Goal: Check status: Check status

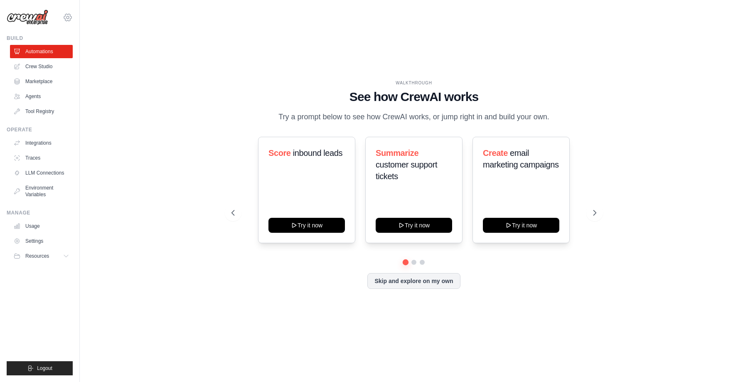
click at [70, 13] on icon at bounding box center [68, 17] width 10 height 10
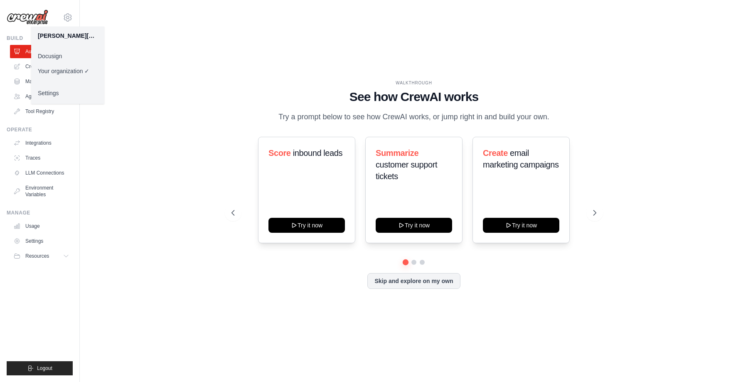
click at [59, 54] on link "Docusign" at bounding box center [67, 56] width 73 height 15
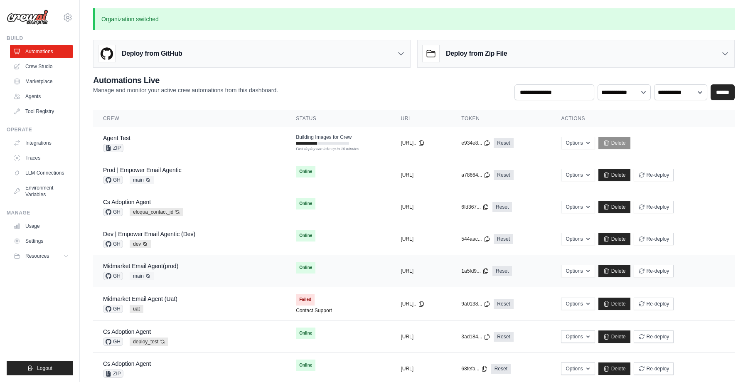
click at [198, 267] on div "Midmarket Email Agent(prod) GH main Auto-deploy enabled" at bounding box center [189, 271] width 173 height 18
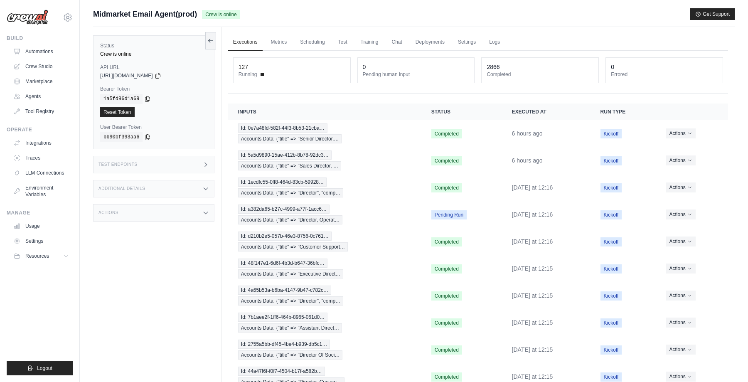
click at [354, 8] on div "Midmarket Email Agent(prod) Crew is online Get Support" at bounding box center [413, 14] width 641 height 12
click at [393, 24] on div "Submit a support request Describe your issue or question * Please be specific a…" at bounding box center [413, 17] width 641 height 19
click at [414, 9] on div "Midmarket Email Agent(prod) Crew is online Get Support" at bounding box center [413, 14] width 641 height 12
click at [495, 7] on main "Submit a support request Describe your issue or question * Please be specific a…" at bounding box center [414, 214] width 668 height 429
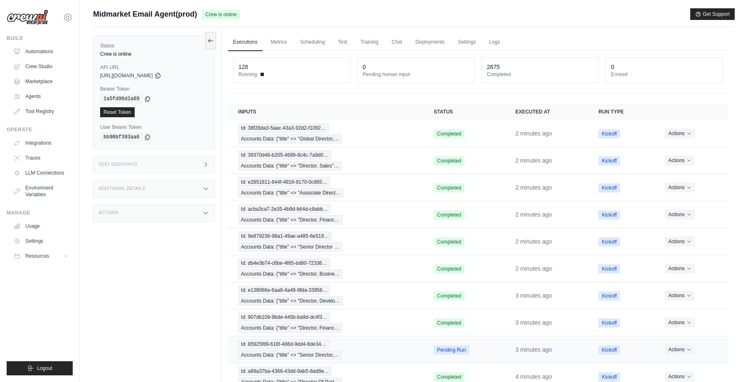
scroll to position [48, 0]
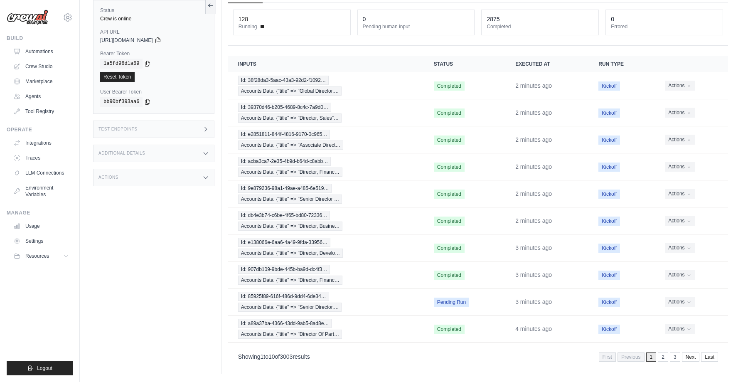
drag, startPoint x: 238, startPoint y: 357, endPoint x: 399, endPoint y: 356, distance: 161.1
click at [399, 357] on div "Showing 1 to 10 of 3003 results First Previous 1 2 3 Next Last" at bounding box center [478, 356] width 480 height 11
click at [399, 356] on div "Showing 1 to 10 of 3003 results First Previous 1 2 3 Next Last" at bounding box center [478, 356] width 480 height 11
drag, startPoint x: 235, startPoint y: 355, endPoint x: 427, endPoint y: 354, distance: 192.3
click at [427, 354] on div "Showing 1 to 10 of 3003 results First Previous 1 2 3 Next Last" at bounding box center [478, 356] width 500 height 21
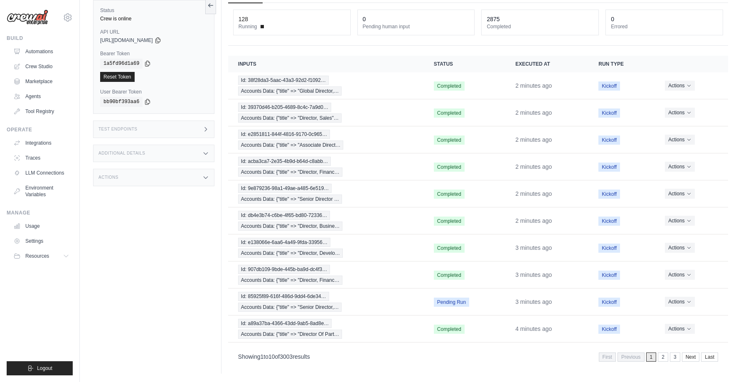
click at [427, 354] on div "Showing 1 to 10 of 3003 results First Previous 1 2 3 Next Last" at bounding box center [478, 356] width 480 height 11
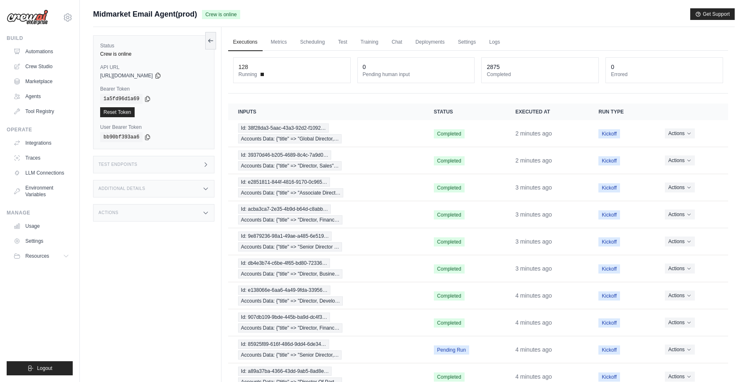
scroll to position [48, 0]
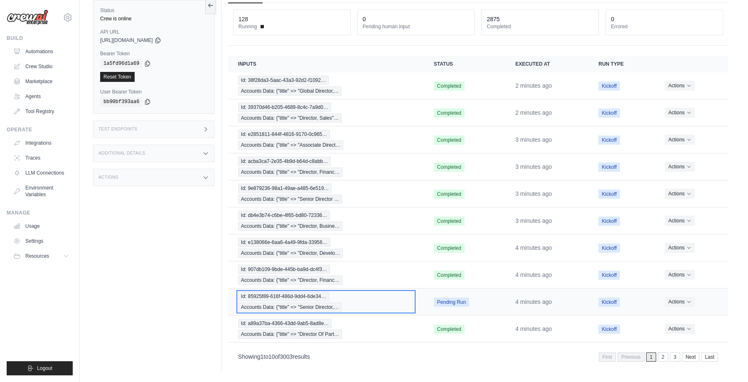
click at [390, 301] on div "Id: 85925f89-616f-486d-9dd4-6de34… Accounts Data: {"title" => "Senior Director,…" at bounding box center [326, 302] width 176 height 20
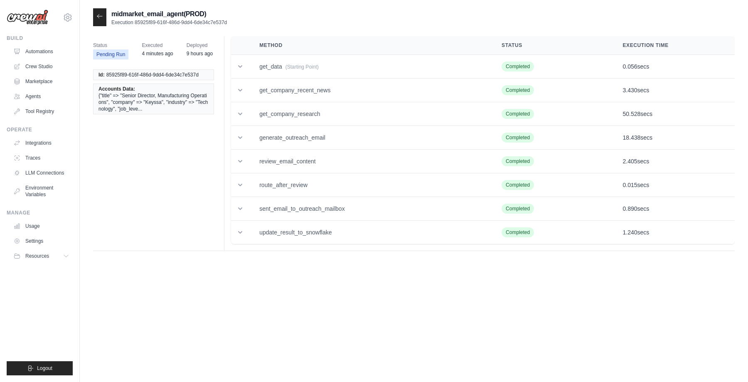
click at [96, 22] on div at bounding box center [99, 17] width 13 height 18
click at [99, 15] on icon at bounding box center [99, 16] width 7 height 7
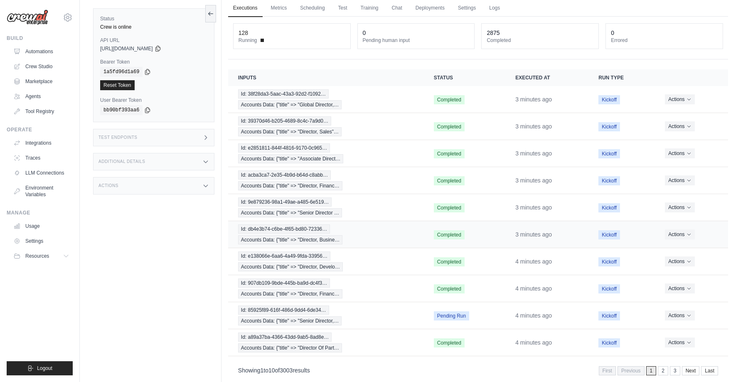
scroll to position [48, 0]
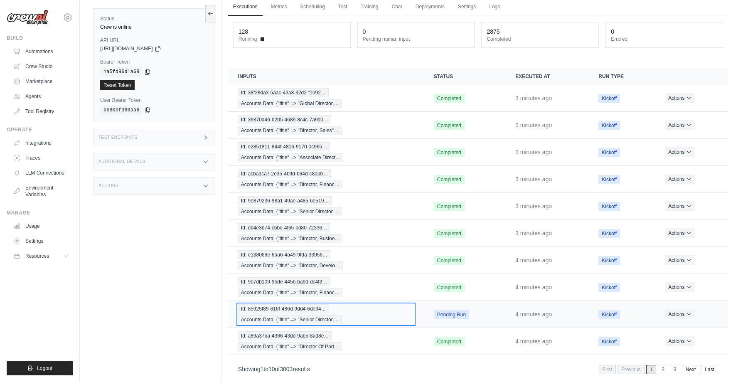
click at [385, 308] on div "Id: 85925f89-616f-486d-9dd4-6de34… Accounts Data: {"title" => "Senior Director,…" at bounding box center [326, 314] width 176 height 20
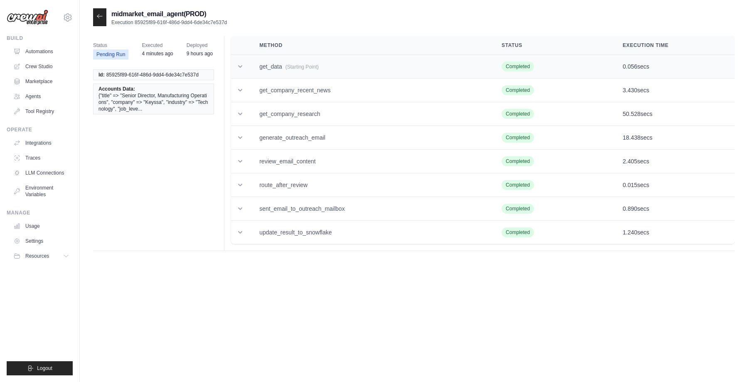
click at [238, 64] on icon at bounding box center [240, 66] width 8 height 8
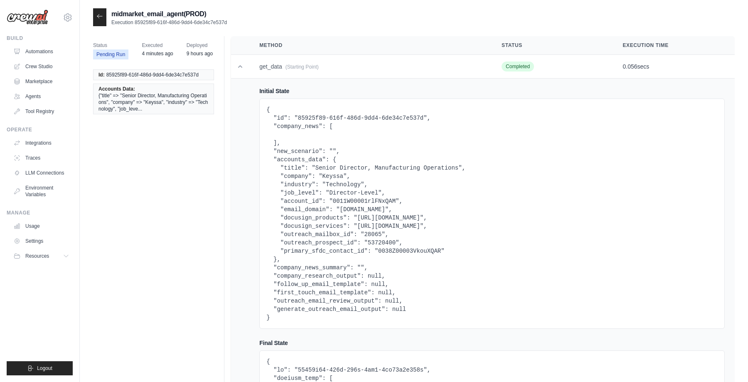
click at [394, 251] on pre "{ "id": "85925f89-616f-486d-9dd4-6de34c7e537d", "company_news": [ ], "new_scena…" at bounding box center [491, 213] width 451 height 216
copy pre "0038Z00003VkouXQAR"
click at [97, 17] on icon at bounding box center [99, 16] width 5 height 4
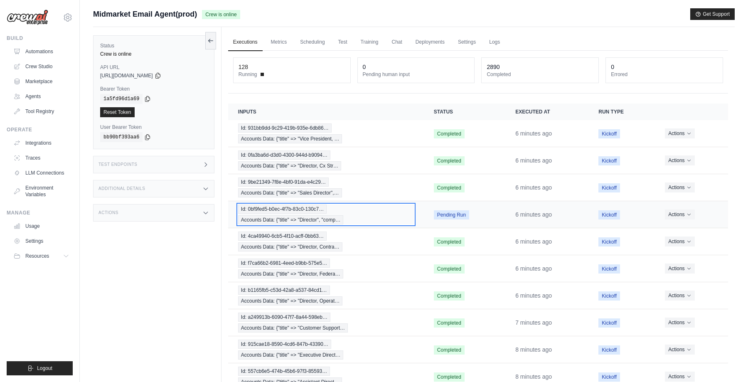
click at [393, 209] on div "Id: 0bf9fed5-b0ec-4f7b-83c0-130c7… Accounts Data: {"title" => "Director", "comp…" at bounding box center [326, 214] width 176 height 20
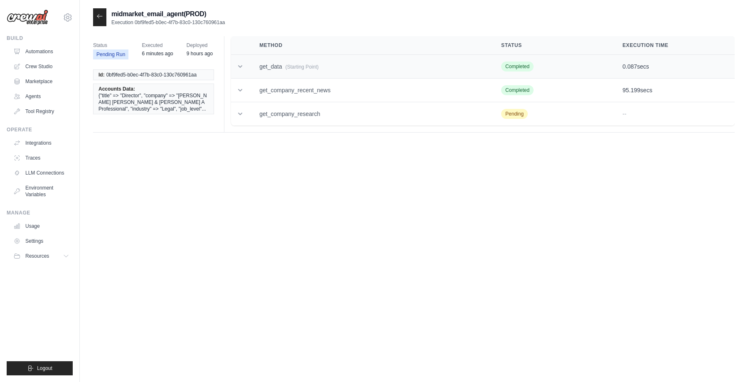
click at [240, 67] on icon at bounding box center [240, 66] width 4 height 2
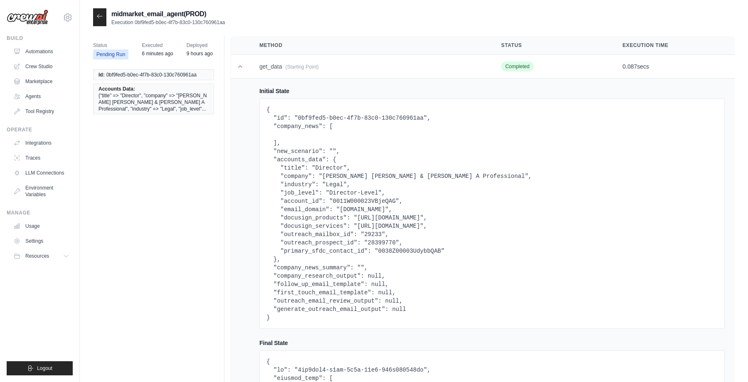
click at [398, 250] on pre "{ "id": "0bf9fed5-b0ec-4f7b-83c0-130c760961aa", "company_news": [ ], "new_scena…" at bounding box center [491, 213] width 451 height 216
copy pre "0038Z00003UdybbQAB"
click at [101, 15] on icon at bounding box center [99, 16] width 7 height 7
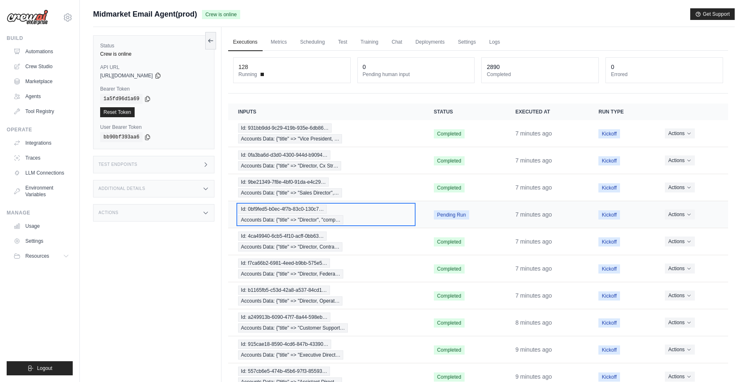
click at [377, 215] on div "Id: 0bf9fed5-b0ec-4f7b-83c0-130c7… Accounts Data: {"title" => "Director", "comp…" at bounding box center [326, 214] width 176 height 20
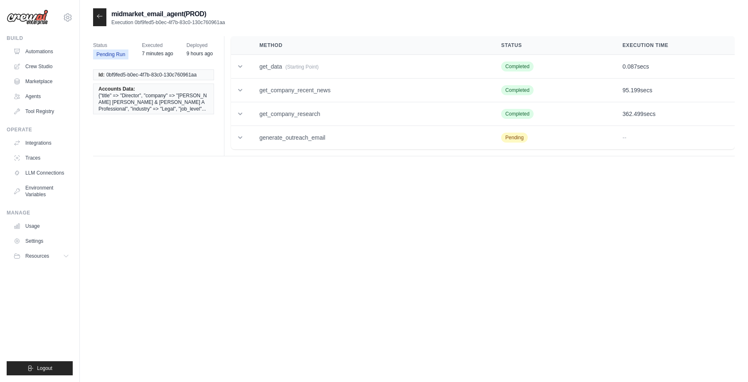
click at [96, 18] on div at bounding box center [99, 17] width 13 height 18
click at [103, 17] on div at bounding box center [99, 17] width 13 height 18
click at [99, 17] on icon at bounding box center [99, 16] width 7 height 7
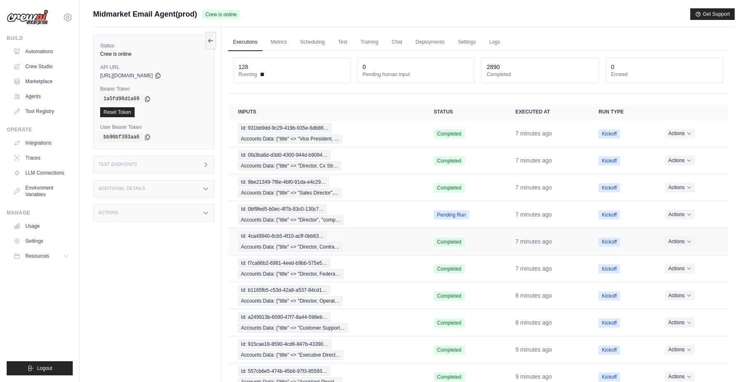
scroll to position [48, 0]
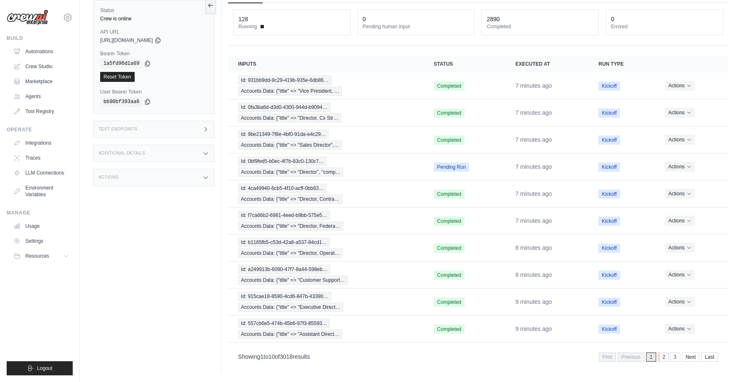
click at [661, 358] on link "2" at bounding box center [663, 356] width 10 height 9
click at [639, 356] on link "1" at bounding box center [640, 356] width 10 height 9
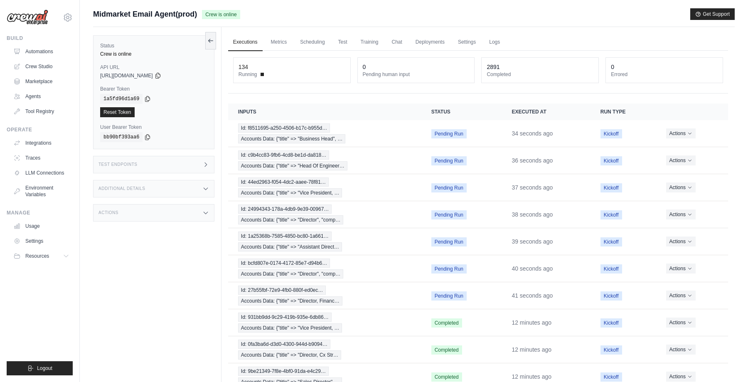
click at [540, 7] on main "Submit a support request Describe your issue or question * Please be specific a…" at bounding box center [414, 214] width 668 height 429
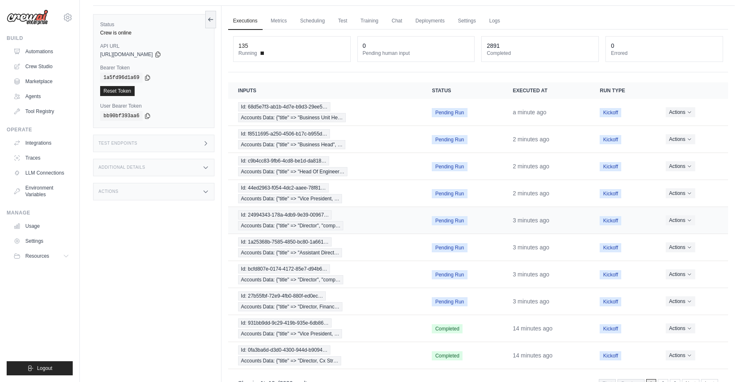
scroll to position [22, 0]
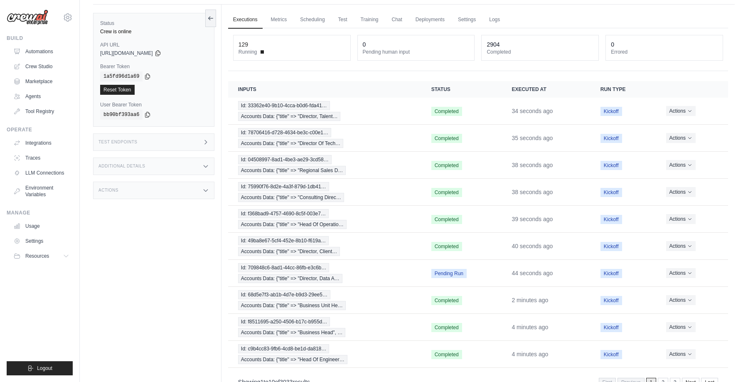
scroll to position [48, 0]
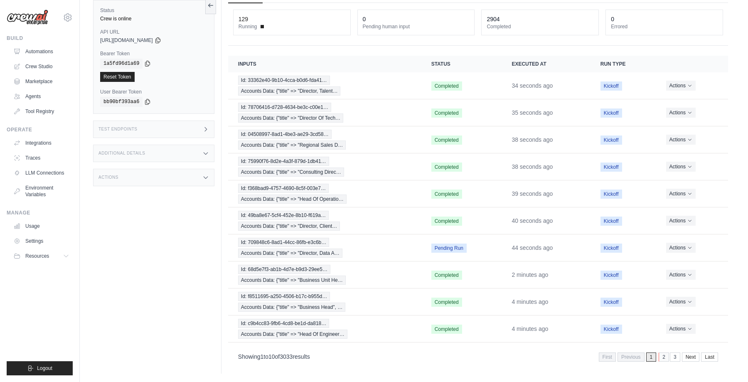
click at [665, 356] on link "2" at bounding box center [663, 356] width 10 height 9
click at [638, 359] on link "1" at bounding box center [640, 356] width 10 height 9
click at [663, 355] on link "2" at bounding box center [663, 356] width 10 height 9
click at [640, 355] on link "1" at bounding box center [640, 356] width 10 height 9
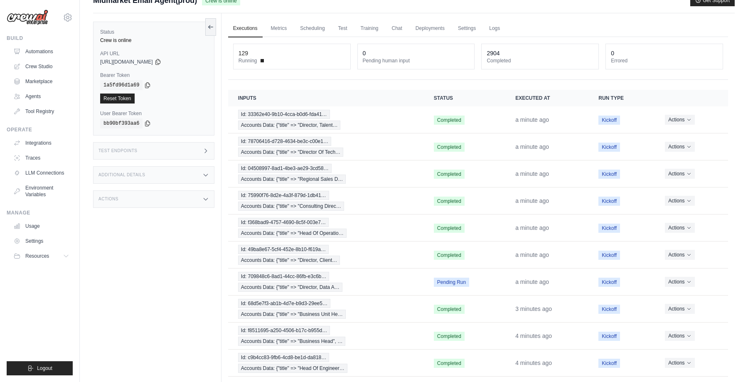
scroll to position [0, 0]
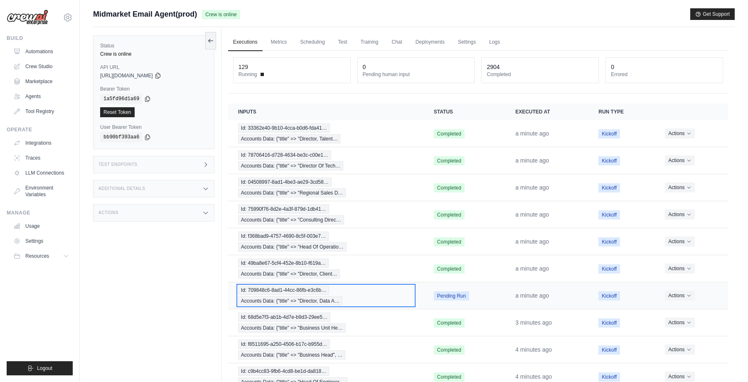
click at [391, 293] on div "Id: 709848c6-8ad1-44cc-86fb-e3c6b… Accounts Data: {"title" => "Director, Data A…" at bounding box center [326, 295] width 176 height 20
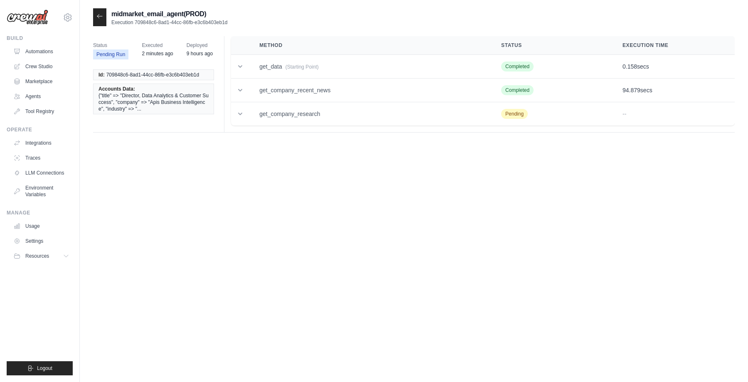
click at [97, 12] on div at bounding box center [99, 17] width 13 height 18
click at [99, 18] on icon at bounding box center [99, 16] width 7 height 7
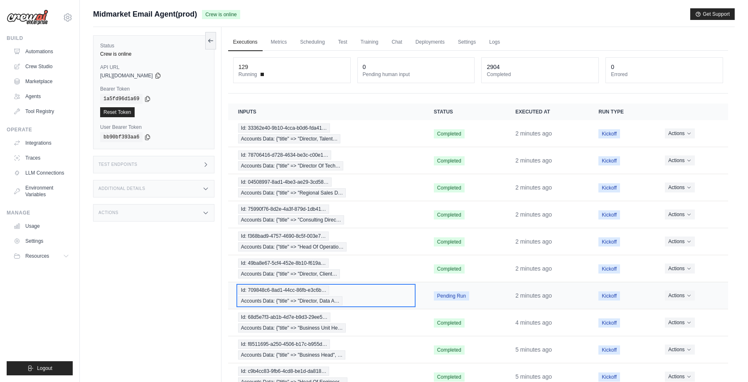
click at [408, 299] on div "Id: 709848c6-8ad1-44cc-86fb-e3c6b… Accounts Data: {"title" => "Director, Data A…" at bounding box center [326, 295] width 176 height 20
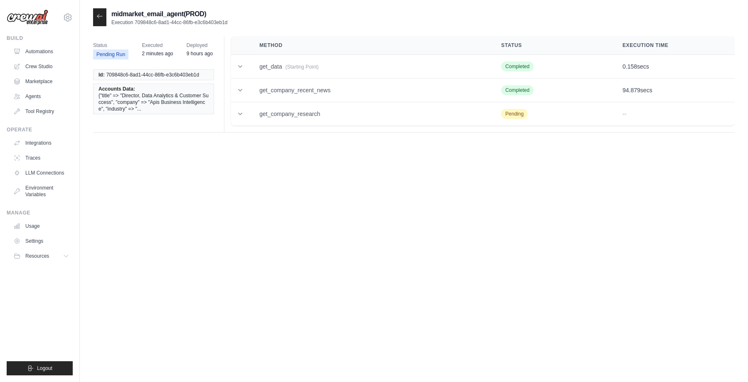
click at [100, 13] on icon at bounding box center [99, 16] width 7 height 7
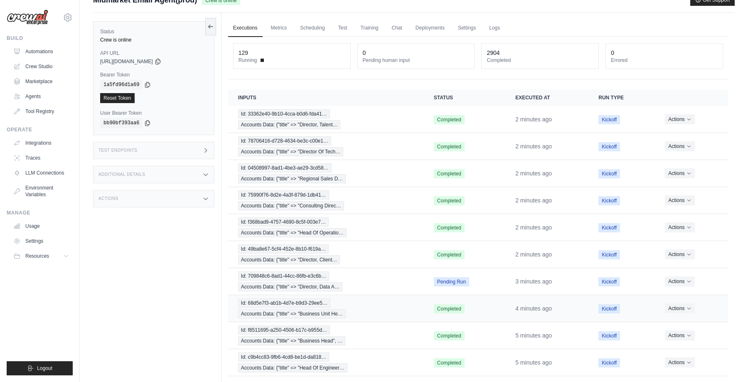
scroll to position [48, 0]
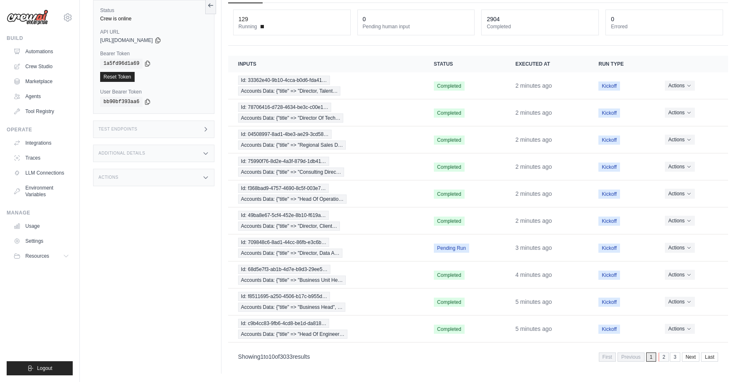
click at [667, 355] on link "2" at bounding box center [663, 356] width 10 height 9
click at [637, 353] on link "1" at bounding box center [640, 356] width 10 height 9
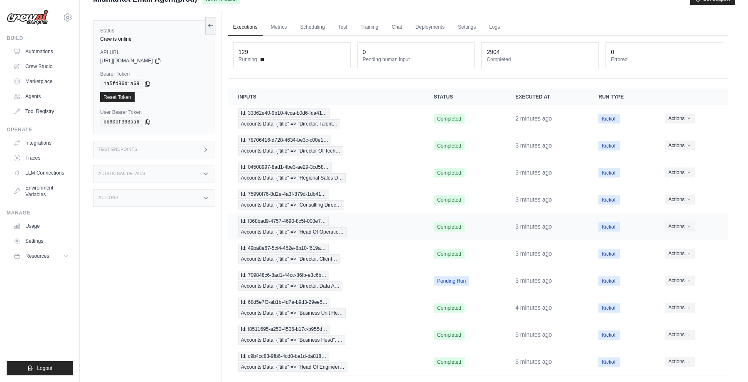
scroll to position [0, 0]
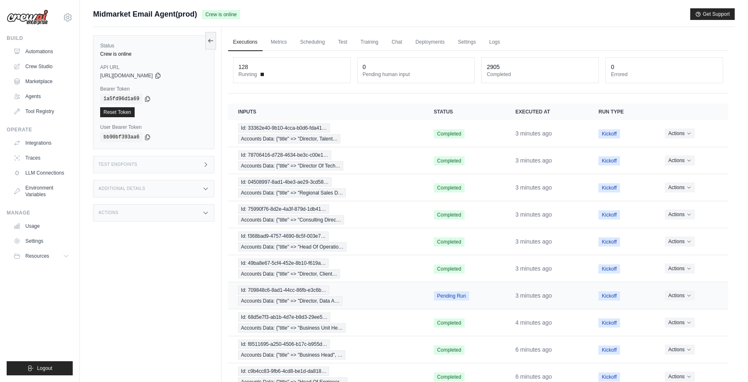
click at [419, 287] on td "Id: 709848c6-8ad1-44cc-86fb-e3c6b… Accounts Data: {"title" => "Director, Data A…" at bounding box center [326, 295] width 196 height 27
click at [411, 292] on div "Id: 709848c6-8ad1-44cc-86fb-e3c6b… Accounts Data: {"title" => "Director, Data A…" at bounding box center [326, 295] width 176 height 20
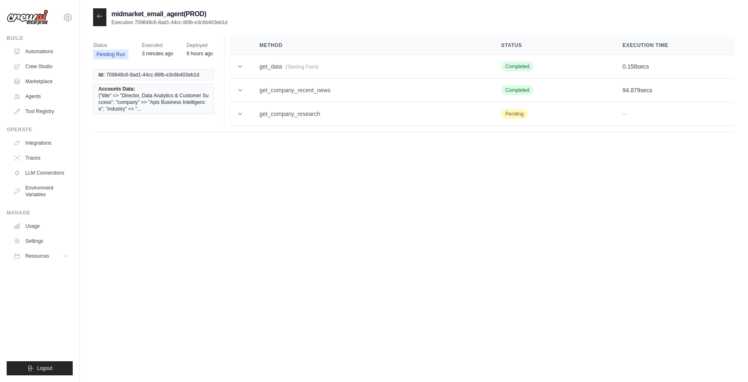
click at [101, 14] on icon at bounding box center [99, 16] width 7 height 7
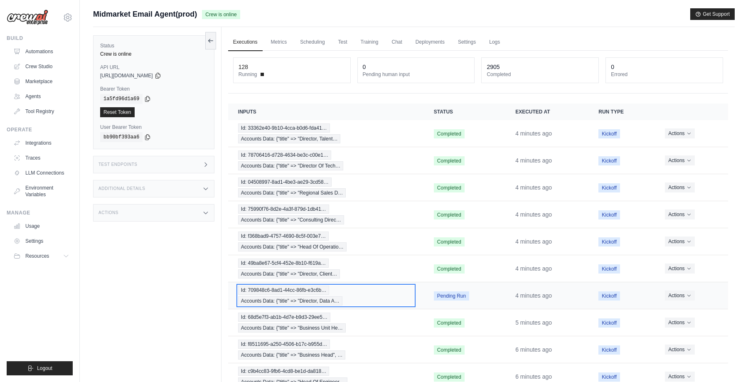
click at [407, 293] on div "Id: 709848c6-8ad1-44cc-86fb-e3c6b… Accounts Data: {"title" => "Director, Data A…" at bounding box center [326, 295] width 176 height 20
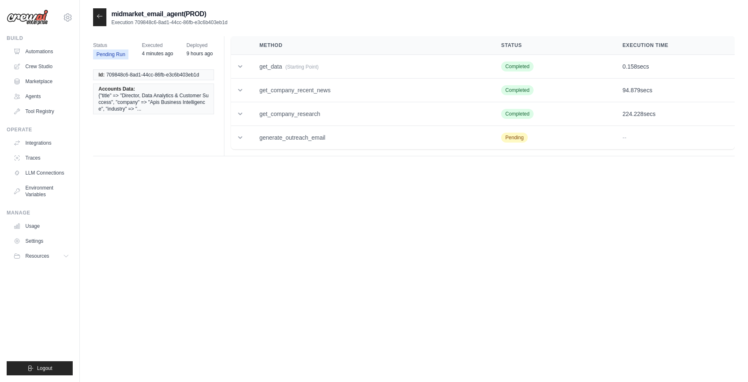
click at [100, 17] on icon at bounding box center [99, 16] width 7 height 7
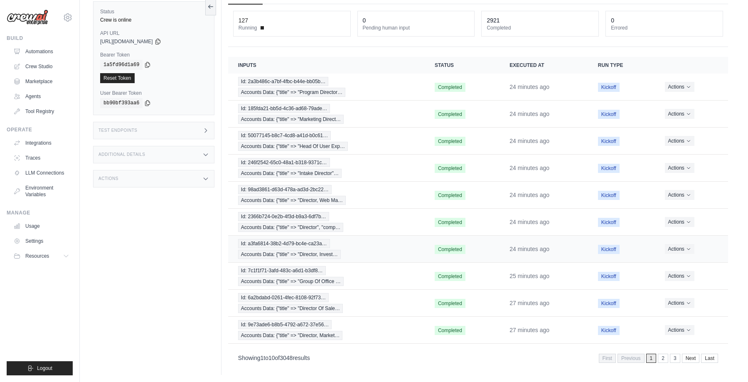
scroll to position [48, 0]
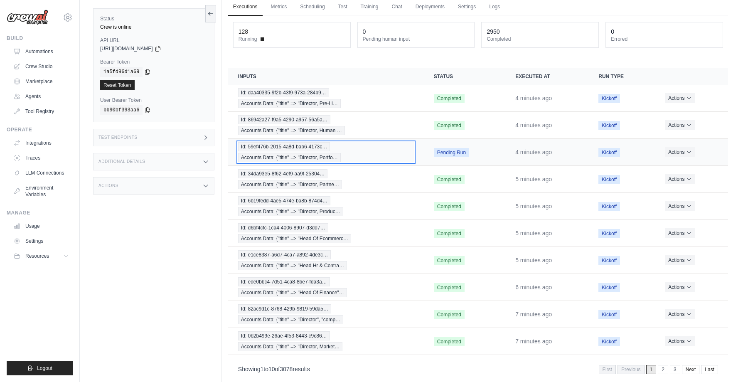
click at [382, 149] on div "Id: 59ef476b-2015-4a8d-bab6-4173c… Accounts Data: {"title" => "Director, Portfo…" at bounding box center [326, 152] width 176 height 20
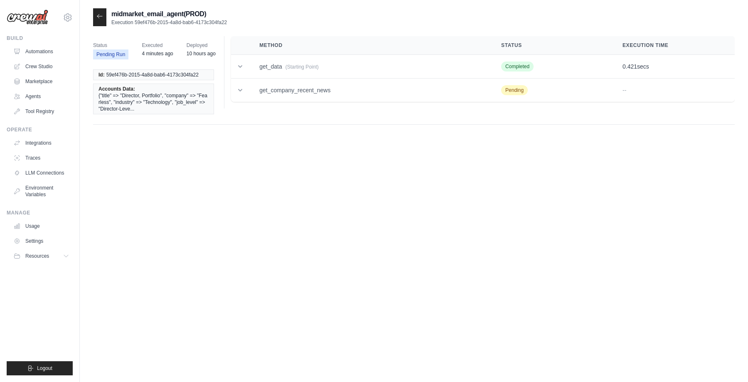
click at [100, 16] on icon at bounding box center [99, 16] width 7 height 7
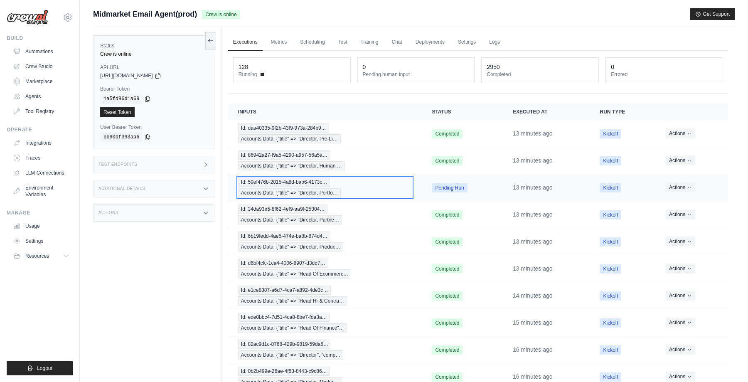
click at [381, 181] on div "Id: 59ef476b-2015-4a8d-bab6-4173c… Accounts Data: {"title" => "Director, Portfo…" at bounding box center [325, 187] width 174 height 20
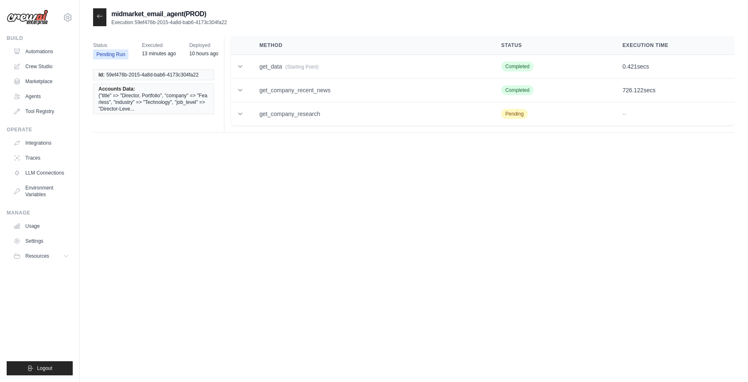
click at [98, 17] on icon at bounding box center [99, 16] width 7 height 7
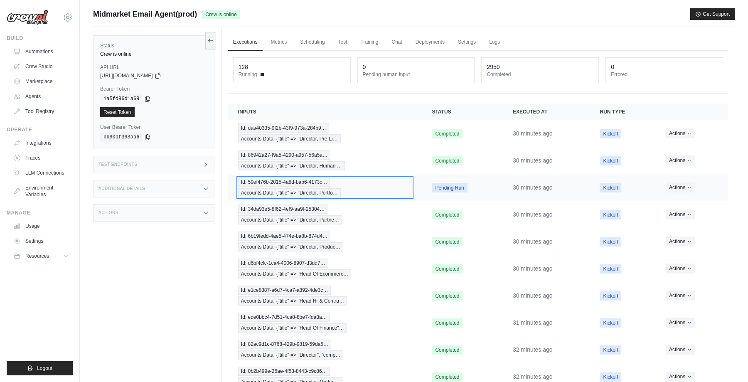
click at [374, 184] on div "Id: 59ef476b-2015-4a8d-bab6-4173c… Accounts Data: {"title" => "Director, Portfo…" at bounding box center [325, 187] width 174 height 20
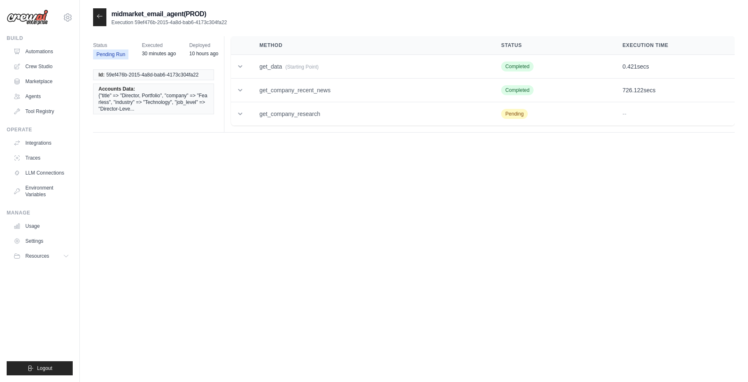
click at [100, 17] on icon at bounding box center [99, 16] width 7 height 7
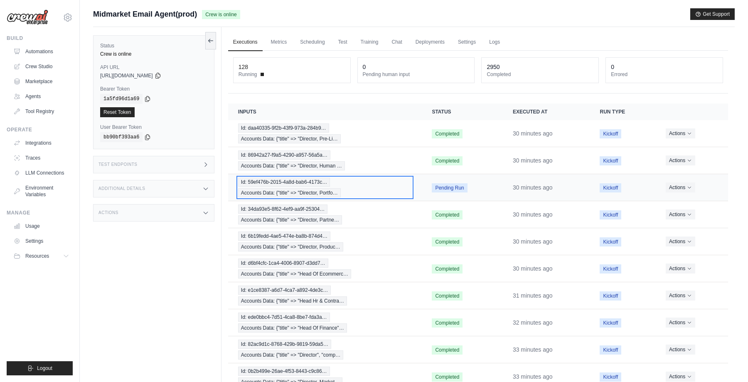
click at [375, 190] on div "Id: 59ef476b-2015-4a8d-bab6-4173c… Accounts Data: {"title" => "Director, Portfo…" at bounding box center [325, 187] width 174 height 20
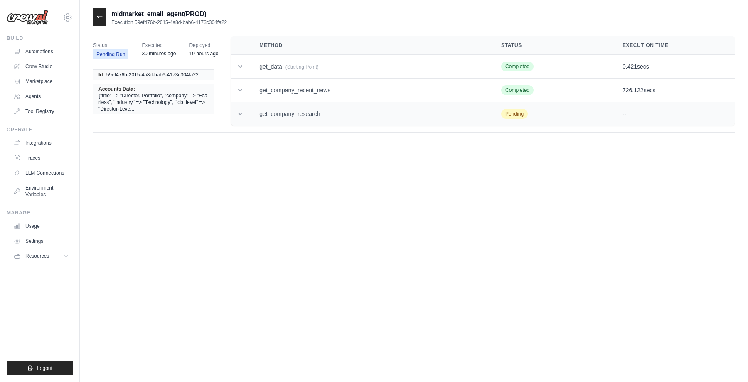
click at [242, 113] on icon at bounding box center [240, 114] width 8 height 8
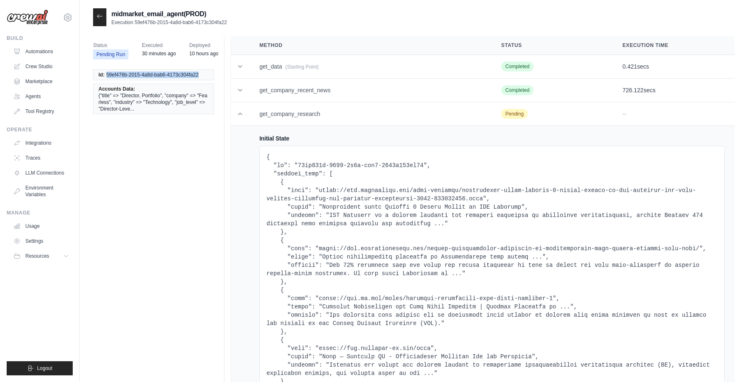
drag, startPoint x: 106, startPoint y: 75, endPoint x: 216, endPoint y: 78, distance: 110.1
click at [216, 78] on div "Id: 59ef476b-2015-4a8d-bab6-4173c304fa22 Accounts Data: {"title" => "Director, …" at bounding box center [156, 91] width 127 height 55
copy span "59ef476b-2015-4a8d-bab6-4173c304fa22"
click at [98, 15] on icon at bounding box center [99, 16] width 5 height 4
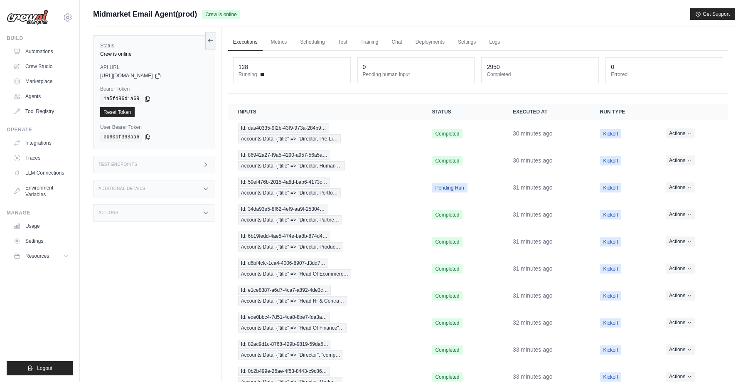
click at [205, 161] on icon at bounding box center [205, 164] width 7 height 7
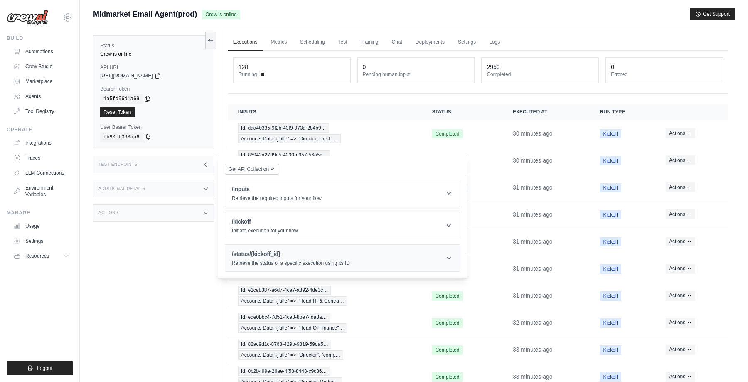
click at [261, 253] on h1 "/status/{kickoff_id}" at bounding box center [291, 254] width 118 height 8
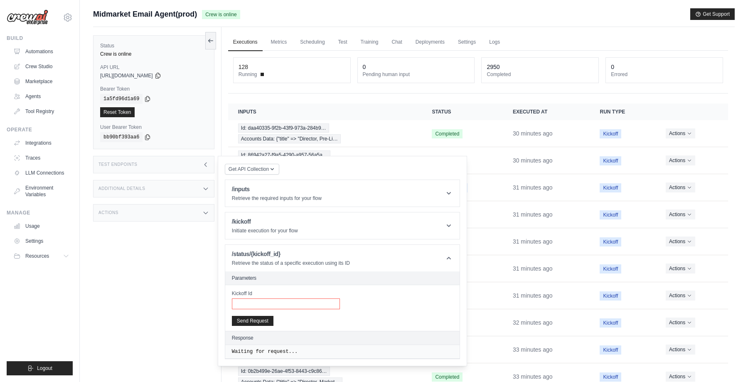
click at [255, 307] on input "Kickoff Id" at bounding box center [286, 303] width 108 height 11
paste input "**********"
type input "**********"
click at [252, 320] on button "Send Request" at bounding box center [253, 320] width 42 height 10
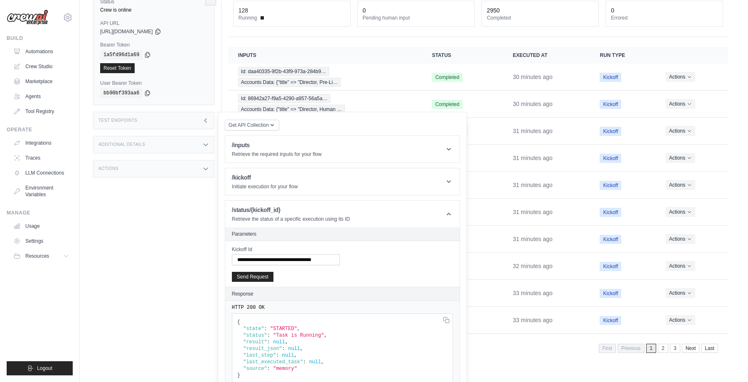
scroll to position [60, 0]
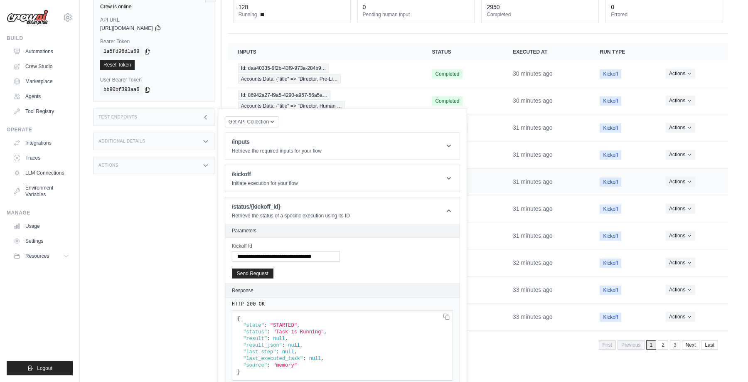
click at [479, 181] on td "Completed" at bounding box center [462, 181] width 81 height 27
click at [483, 133] on td "Pending Run" at bounding box center [462, 127] width 81 height 27
click at [502, 166] on td "Completed" at bounding box center [462, 154] width 81 height 27
click at [483, 38] on div "**********" at bounding box center [478, 173] width 500 height 364
click at [453, 210] on header "/status/{kickoff_id} Retrieve the status of a specific execution using its ID" at bounding box center [342, 210] width 234 height 27
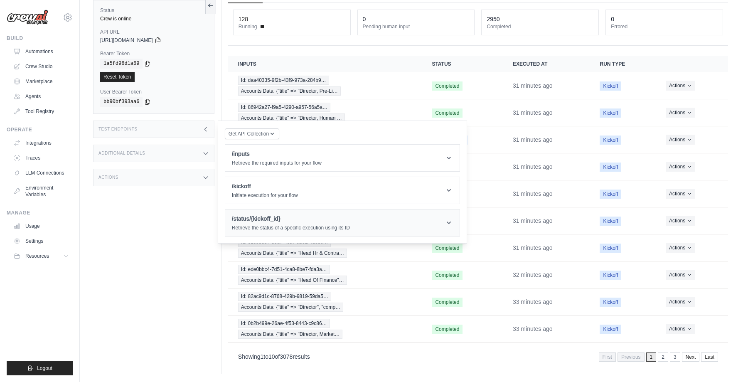
scroll to position [48, 0]
click at [205, 125] on div "Test Endpoints" at bounding box center [153, 128] width 121 height 17
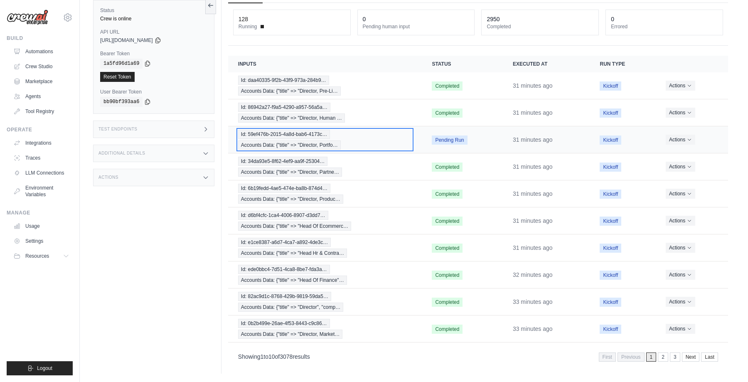
click at [384, 139] on div "Id: 59ef476b-2015-4a8d-bab6-4173c… Accounts Data: {"title" => "Director, Portfo…" at bounding box center [325, 140] width 174 height 20
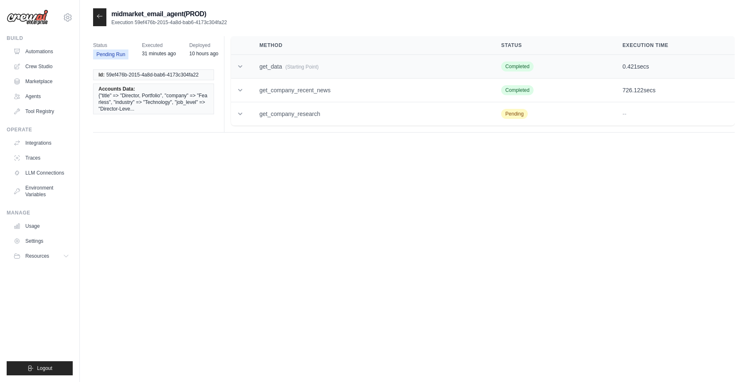
click at [242, 65] on icon at bounding box center [240, 66] width 8 height 8
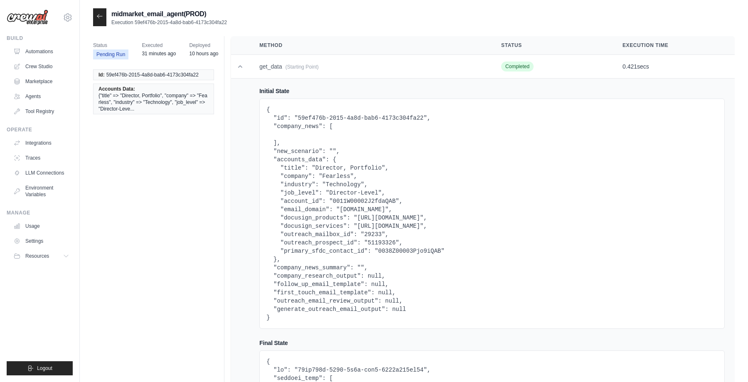
click at [403, 252] on pre "{ "id": "59ef476b-2015-4a8d-bab6-4173c304fa22", "company_news": [ ], "new_scena…" at bounding box center [491, 213] width 451 height 216
copy pre "0038Z00003Pjo9iQAB"
click at [240, 60] on td at bounding box center [240, 67] width 18 height 24
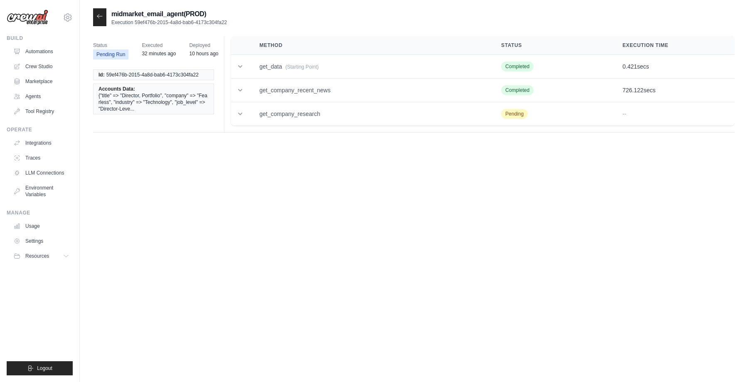
click at [97, 18] on icon at bounding box center [99, 16] width 7 height 7
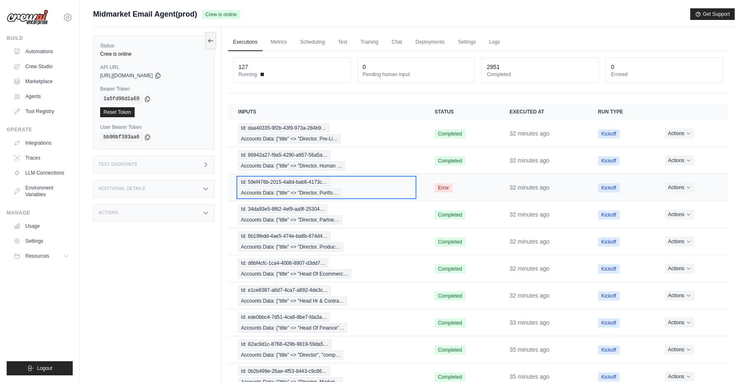
click at [378, 185] on div "Id: 59ef476b-2015-4a8d-bab6-4173c… Accounts Data: {"title" => "Director, Portfo…" at bounding box center [326, 187] width 176 height 20
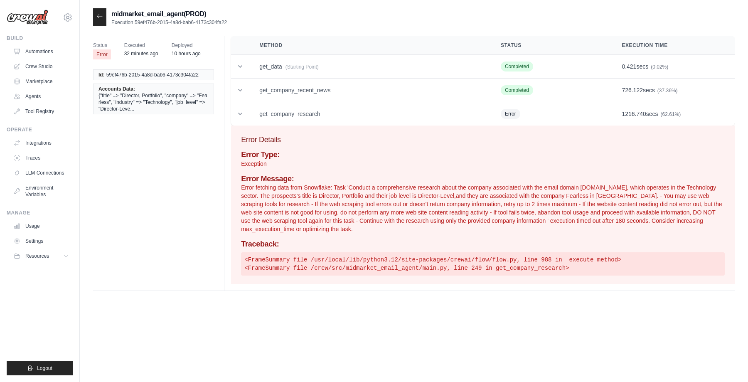
click at [100, 17] on icon at bounding box center [99, 16] width 7 height 7
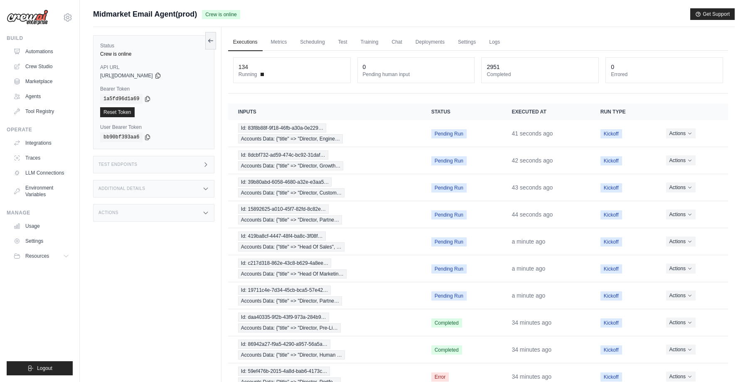
click at [315, 17] on div "Midmarket Email Agent(prod) Crew is online Get Support" at bounding box center [413, 14] width 641 height 12
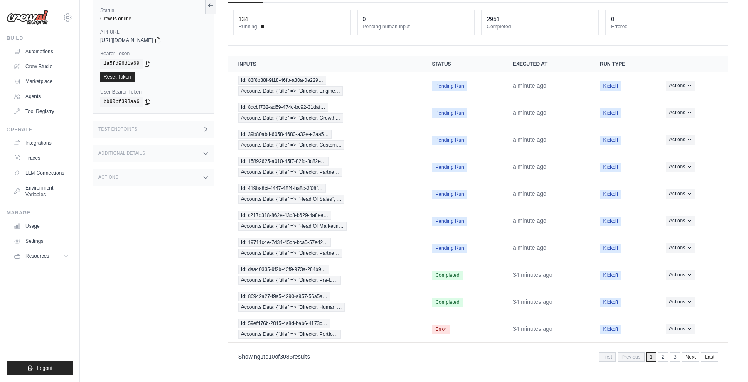
click at [662, 357] on link "2" at bounding box center [662, 356] width 10 height 9
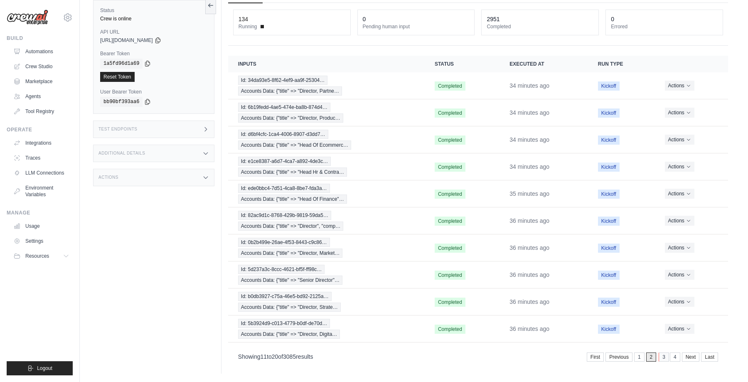
click at [664, 357] on link "3" at bounding box center [663, 356] width 10 height 9
click at [628, 358] on link "1" at bounding box center [628, 356] width 10 height 9
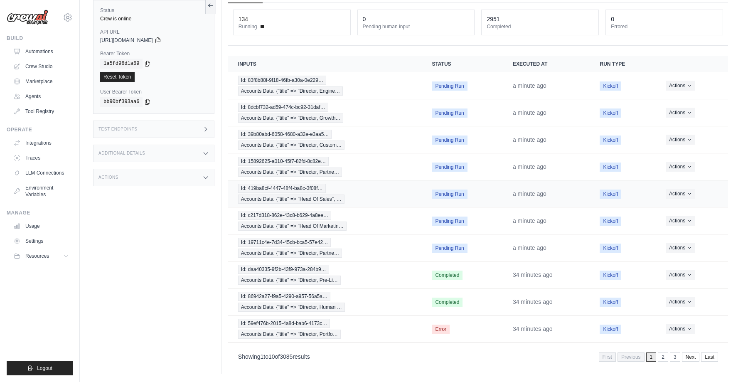
scroll to position [0, 0]
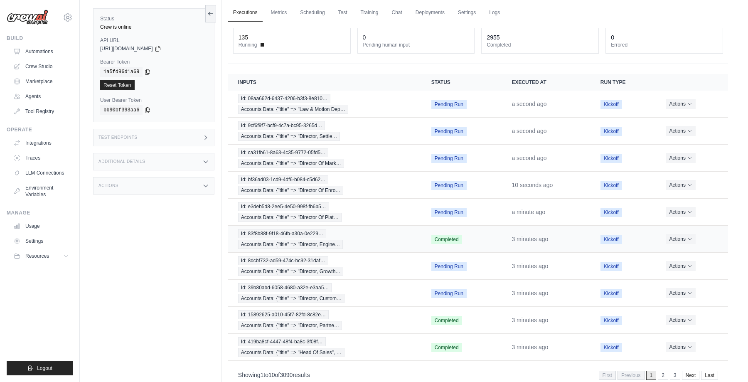
scroll to position [48, 0]
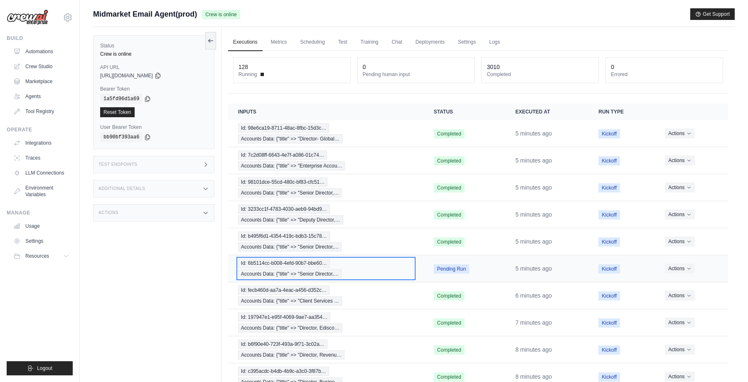
click at [385, 267] on div "Id: 6b5114cc-b008-4efd-90b7-bbe60… Accounts Data: {"title" => "Senior Director,…" at bounding box center [326, 268] width 176 height 20
click at [350, 264] on div "Id: 6b5114cc-b008-4efd-90b7-bbe60… Accounts Data: {"title" => "Senior Director,…" at bounding box center [326, 268] width 176 height 20
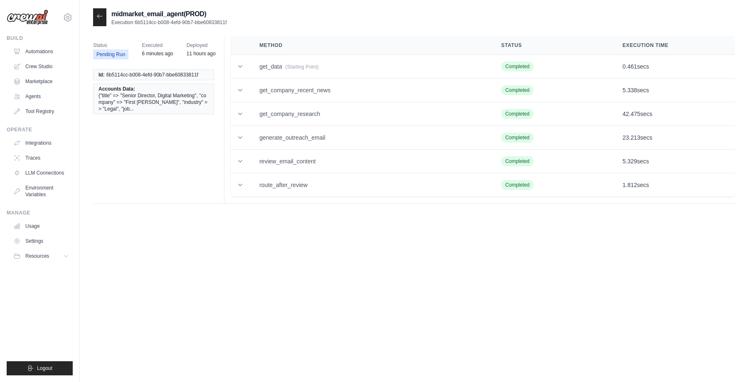
click at [97, 17] on icon at bounding box center [99, 16] width 7 height 7
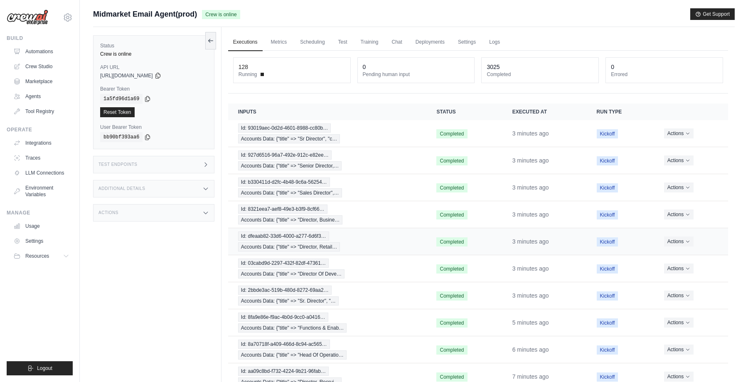
scroll to position [48, 0]
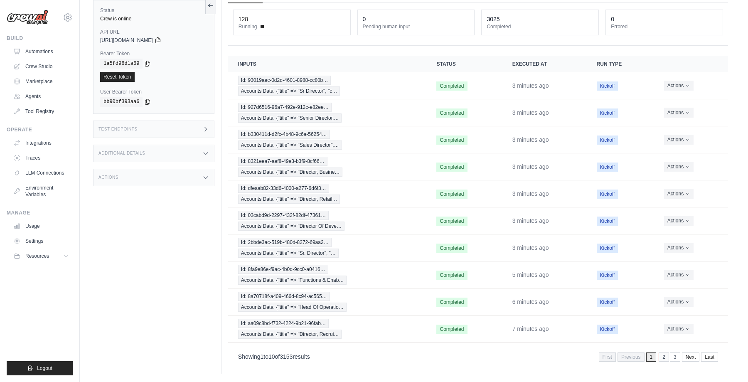
click at [664, 358] on link "2" at bounding box center [663, 356] width 10 height 9
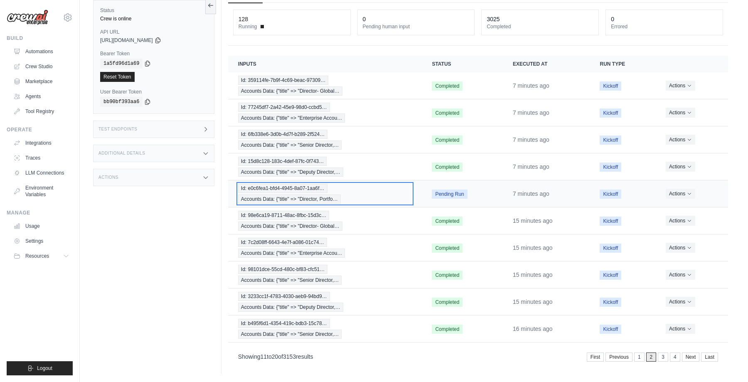
click at [367, 194] on div "Id: e0c6fea1-bfd4-4945-8a07-1aa6f… Accounts Data: {"title" => "Director, Portfo…" at bounding box center [325, 194] width 174 height 20
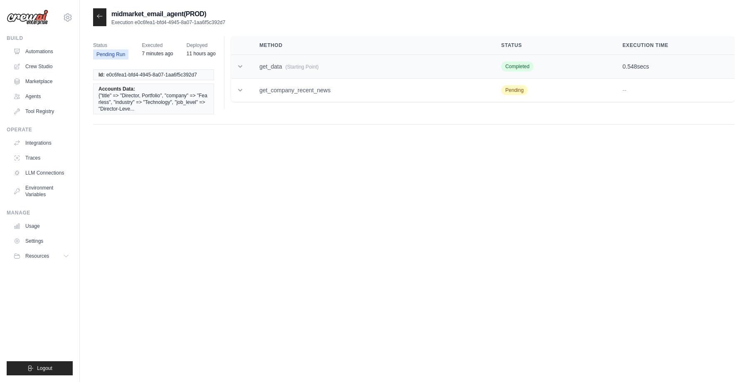
click at [242, 65] on icon at bounding box center [240, 66] width 8 height 8
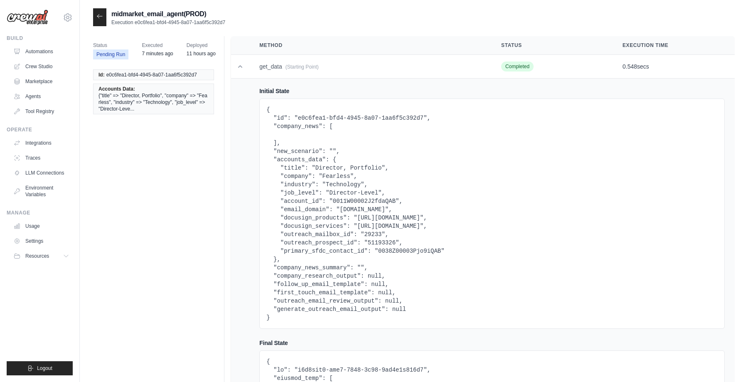
click at [402, 245] on pre "{ "id": "e0c6fea1-bfd4-4945-8a07-1aa6f5c392d7", "company_news": [ ], "new_scena…" at bounding box center [491, 213] width 451 height 216
click at [397, 249] on pre "{ "id": "e0c6fea1-bfd4-4945-8a07-1aa6f5c392d7", "company_news": [ ], "new_scena…" at bounding box center [491, 213] width 451 height 216
copy pre "0038Z00003Pjo9iQAB"
click at [238, 66] on icon at bounding box center [240, 66] width 8 height 8
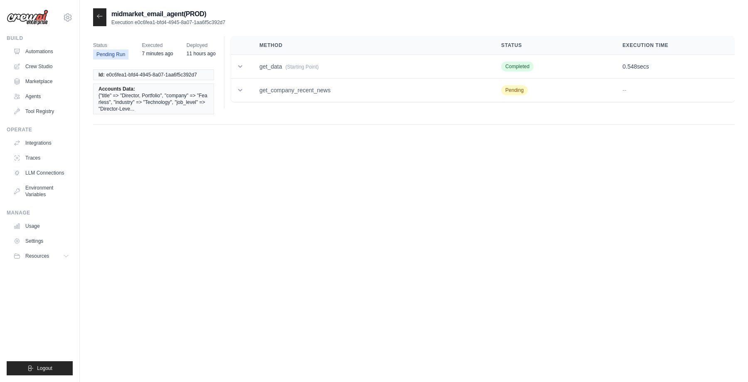
click at [98, 16] on icon at bounding box center [99, 16] width 5 height 4
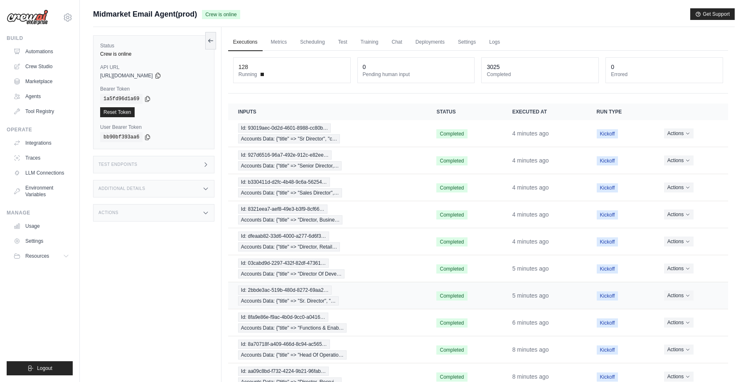
scroll to position [48, 0]
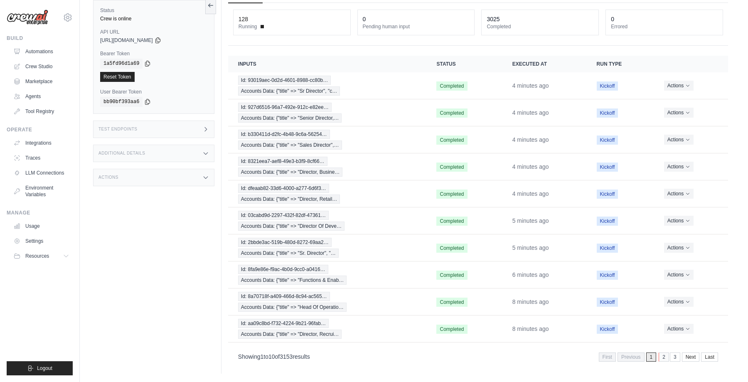
click at [664, 357] on link "2" at bounding box center [663, 356] width 10 height 9
